Goal: Task Accomplishment & Management: Manage account settings

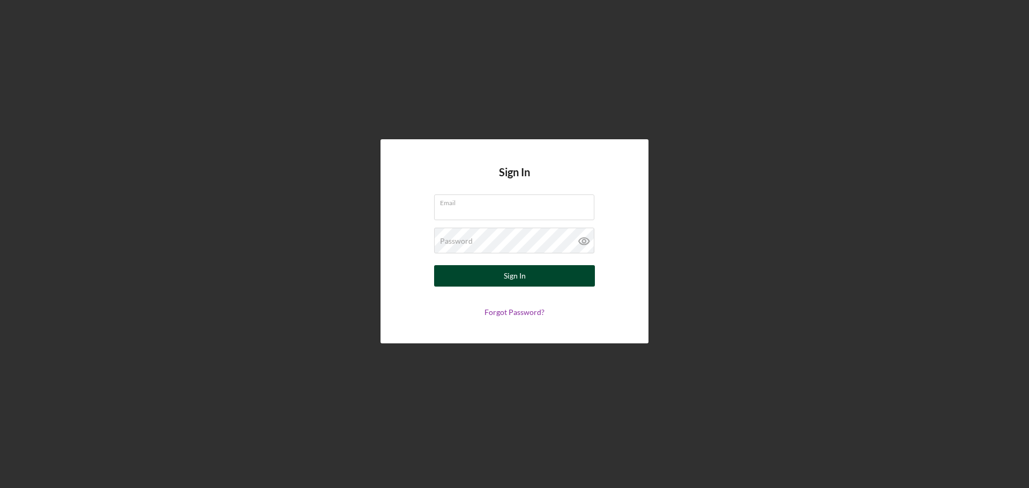
type input "[PERSON_NAME][EMAIL_ADDRESS][DOMAIN_NAME]"
click at [485, 265] on form "Email [PERSON_NAME][EMAIL_ADDRESS][DOMAIN_NAME] Password Sign In Forgot Passwor…" at bounding box center [514, 256] width 214 height 122
click at [498, 279] on button "Sign In" at bounding box center [514, 275] width 161 height 21
